Goal: Task Accomplishment & Management: Use online tool/utility

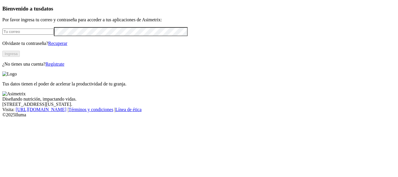
click at [54, 35] on input "email" at bounding box center [28, 32] width 52 height 6
type input "[PERSON_NAME][EMAIL_ADDRESS][PERSON_NAME][DOMAIN_NAME]"
click input "submit" at bounding box center [0, 0] width 0 height 0
